Goal: Find contact information: Find contact information

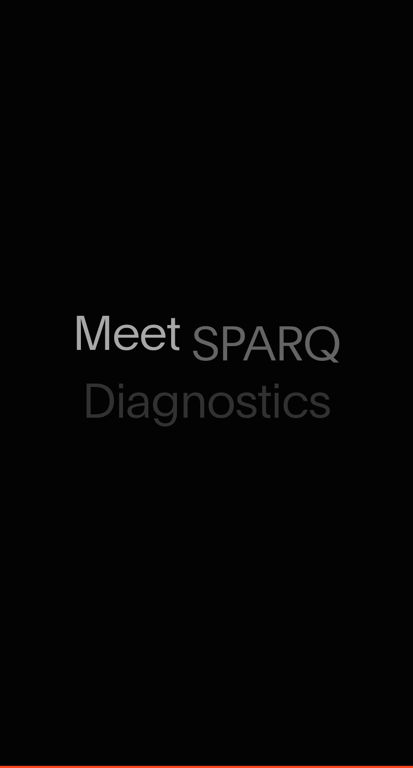
scroll to position [410, 0]
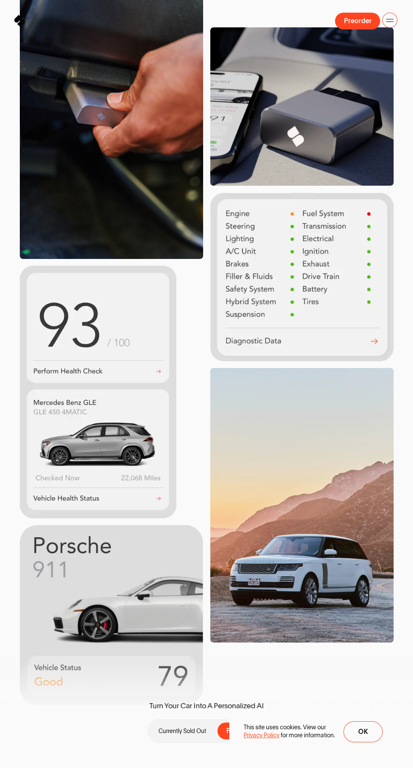
click at [389, 21] on span at bounding box center [389, 21] width 7 height 0
click at [389, 40] on span at bounding box center [389, 39] width 5 height 5
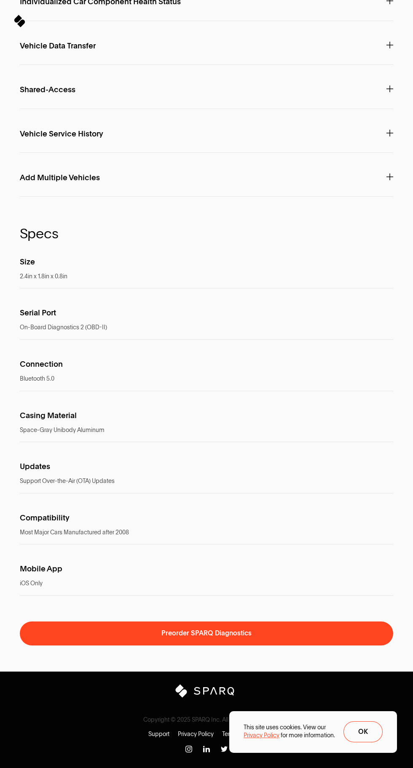
scroll to position [5456, 0]
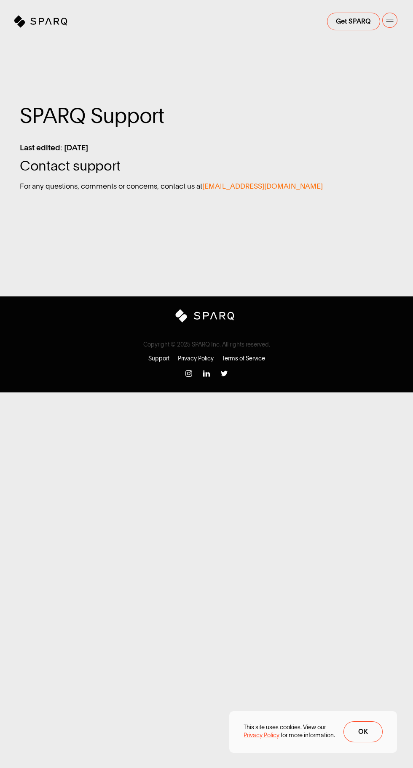
click at [261, 186] on span "support@joinsparq.com" at bounding box center [262, 186] width 120 height 10
